Goal: Entertainment & Leisure: Consume media (video, audio)

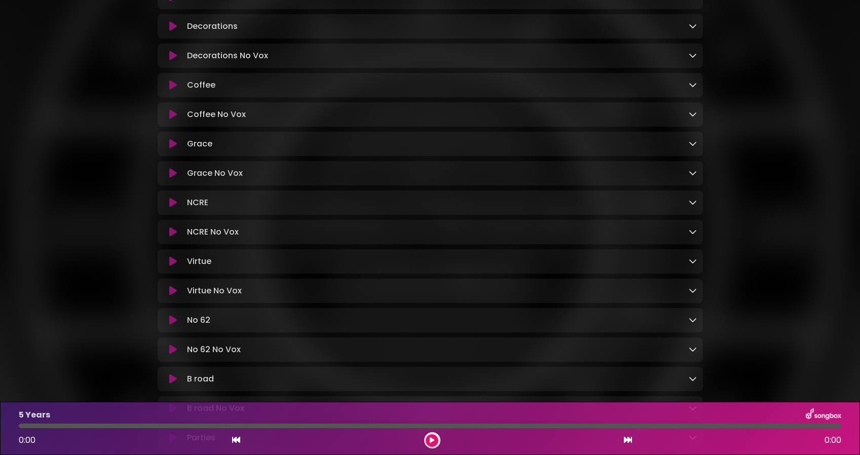
scroll to position [265, 0]
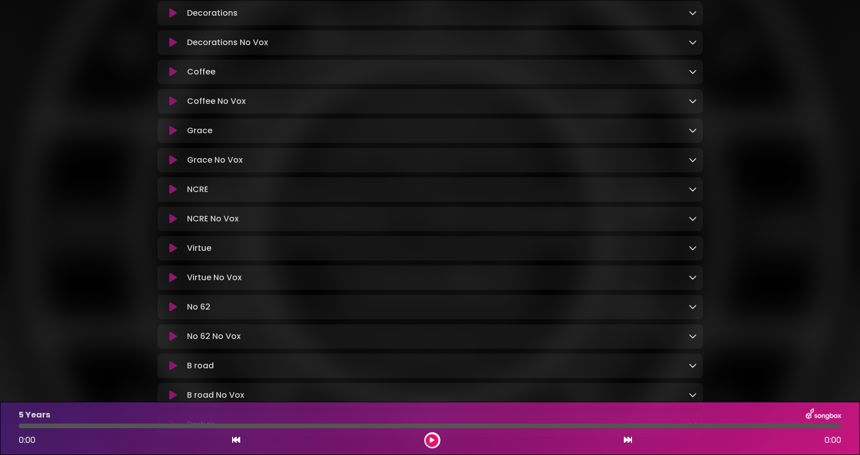
click at [173, 281] on icon at bounding box center [173, 278] width 8 height 10
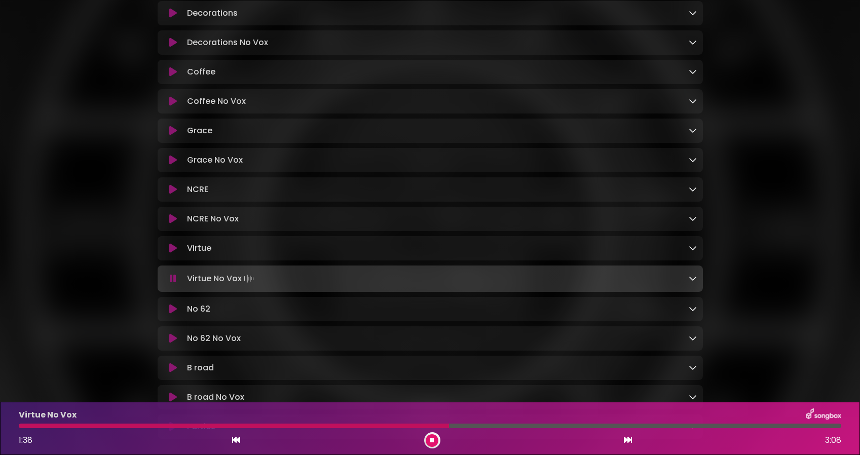
click at [170, 281] on icon at bounding box center [173, 279] width 7 height 10
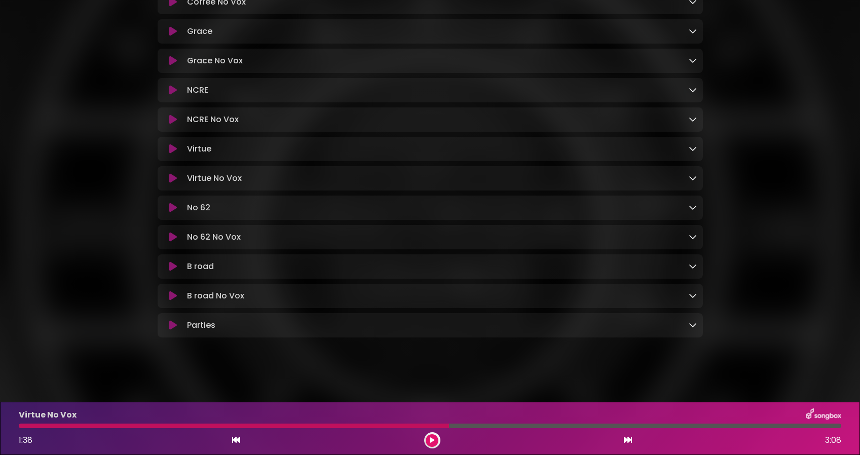
scroll to position [369, 0]
click at [689, 180] on icon at bounding box center [693, 178] width 8 height 8
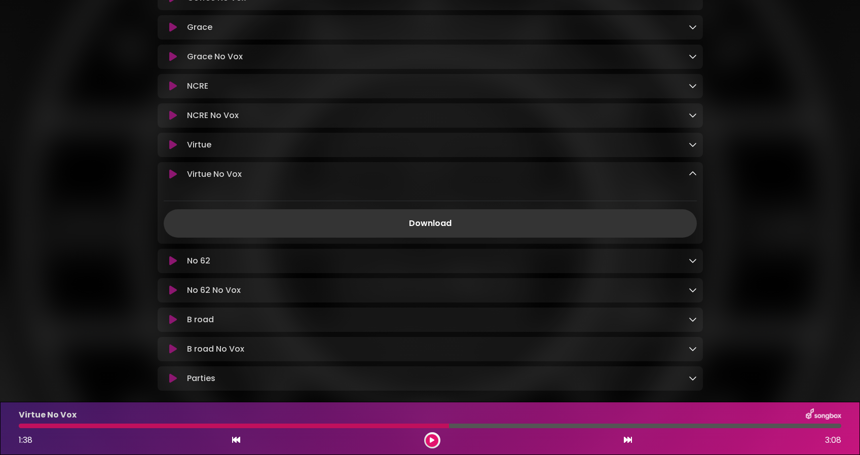
click at [171, 177] on icon at bounding box center [173, 174] width 8 height 10
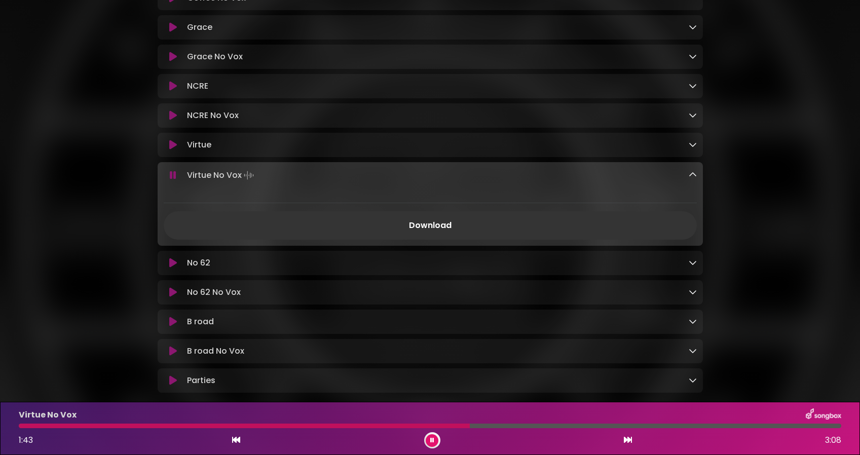
click at [279, 429] on div "Virtue No Vox 1:43 3:08" at bounding box center [430, 429] width 835 height 40
click at [279, 426] on div at bounding box center [246, 426] width 454 height 5
click at [20, 427] on div at bounding box center [153, 426] width 268 height 5
click at [340, 427] on div at bounding box center [189, 426] width 340 height 5
click at [326, 427] on div at bounding box center [185, 426] width 332 height 5
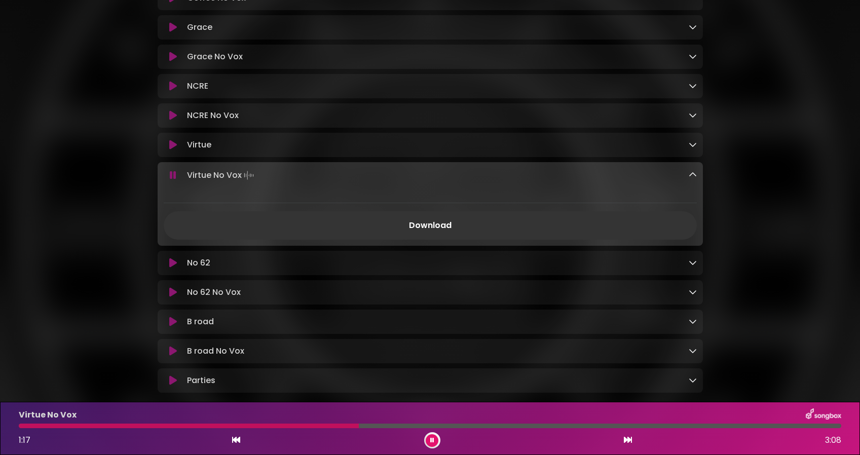
click at [335, 429] on div "Virtue No Vox 1:17 3:08" at bounding box center [430, 429] width 835 height 40
click at [335, 429] on div "Virtue No Vox 1:18 3:08" at bounding box center [430, 429] width 835 height 40
click at [340, 429] on div "Virtue No Vox 1:18 3:08" at bounding box center [430, 429] width 835 height 40
click at [344, 425] on div at bounding box center [192, 426] width 347 height 5
click at [344, 425] on div at bounding box center [430, 426] width 823 height 5
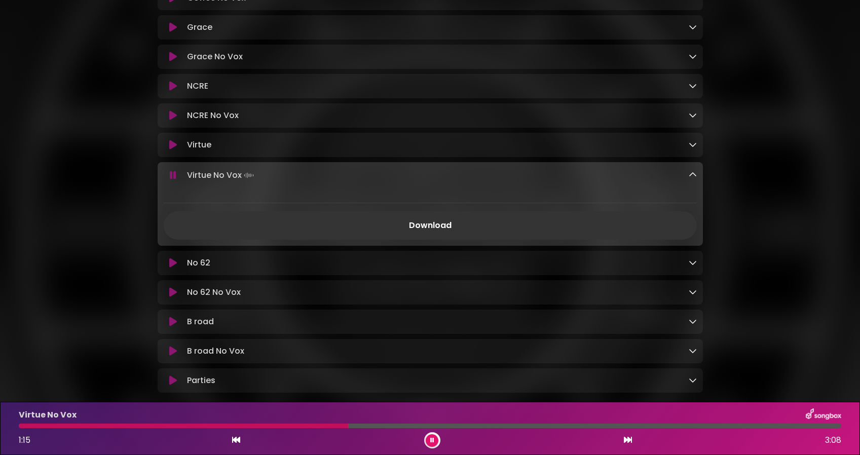
click at [327, 425] on div at bounding box center [184, 426] width 330 height 5
click at [326, 425] on div at bounding box center [173, 426] width 308 height 5
click at [314, 428] on div at bounding box center [430, 426] width 823 height 5
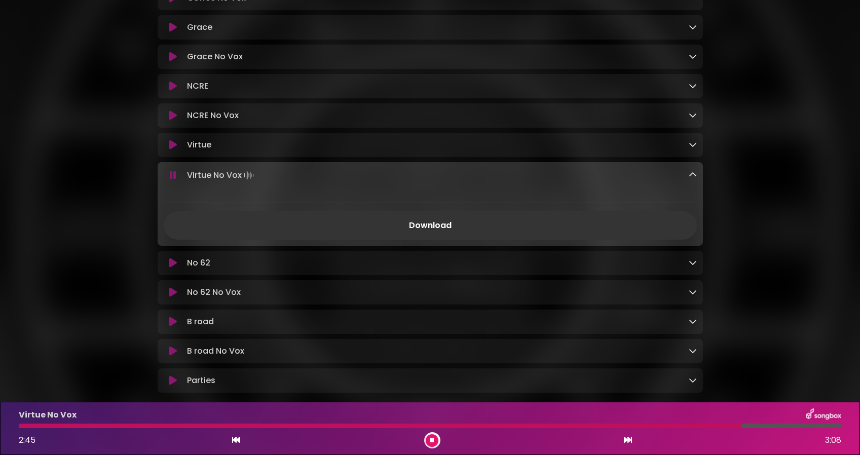
click at [26, 428] on div at bounding box center [380, 426] width 723 height 5
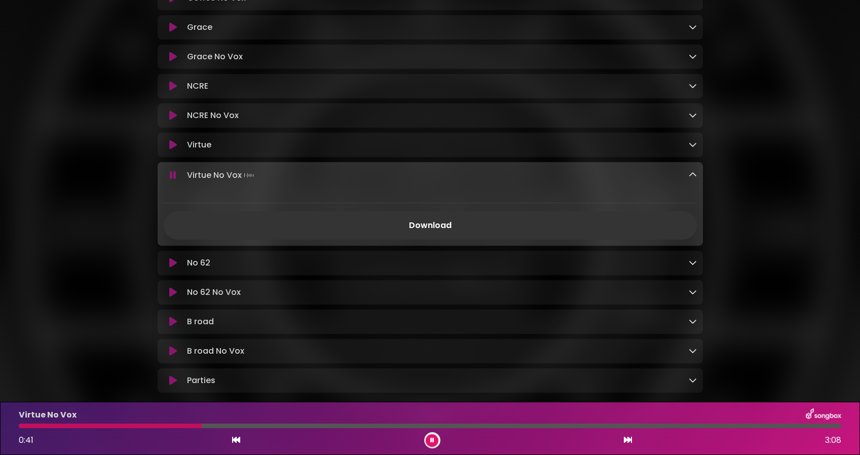
click at [161, 427] on div at bounding box center [110, 426] width 183 height 5
click at [21, 427] on div at bounding box center [109, 426] width 181 height 5
click at [436, 439] on button at bounding box center [432, 440] width 13 height 13
